Goal: Find specific page/section

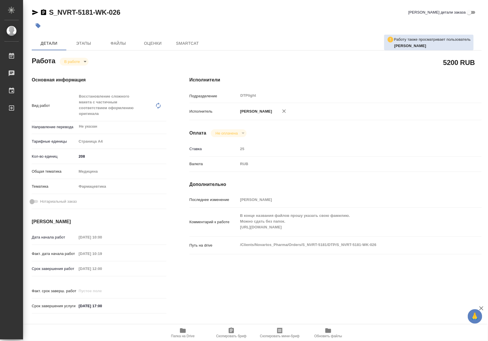
type textarea "x"
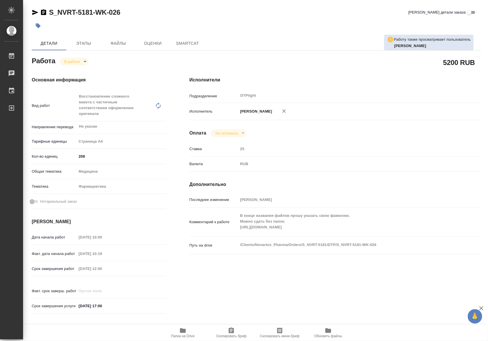
type textarea "x"
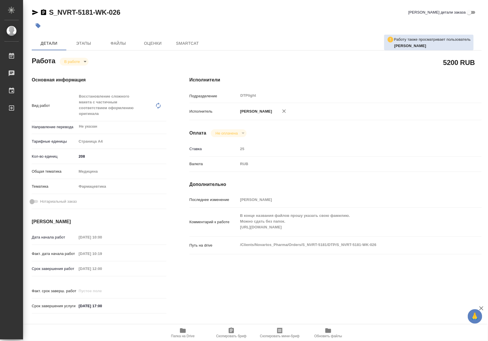
type textarea "x"
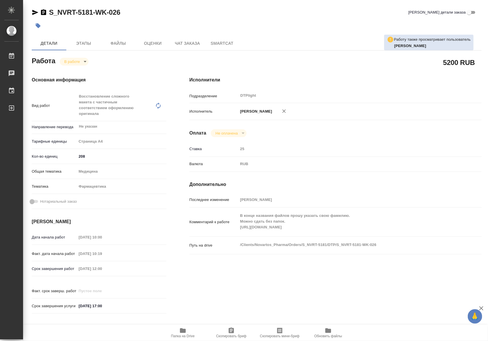
type textarea "x"
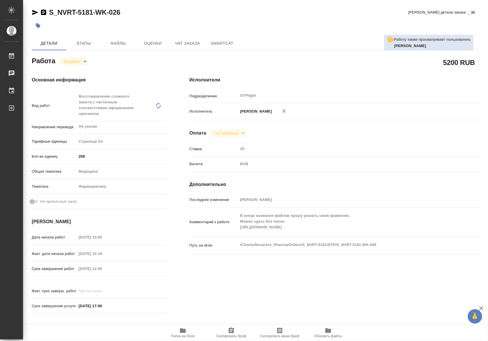
click at [187, 331] on span "Папка на Drive" at bounding box center [183, 332] width 42 height 11
type textarea "x"
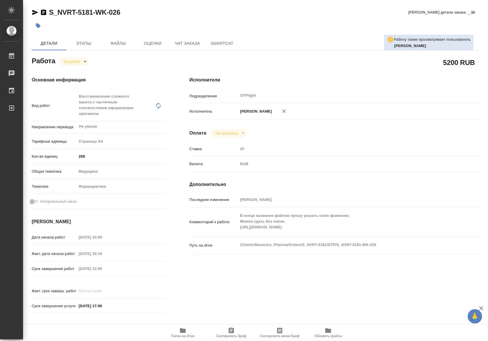
type textarea "x"
